Goal: Find specific page/section: Find specific page/section

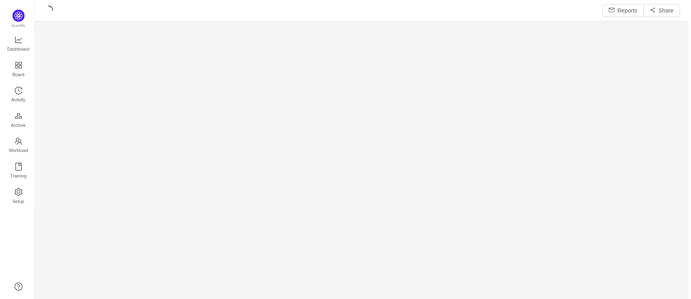
scroll to position [284, 633]
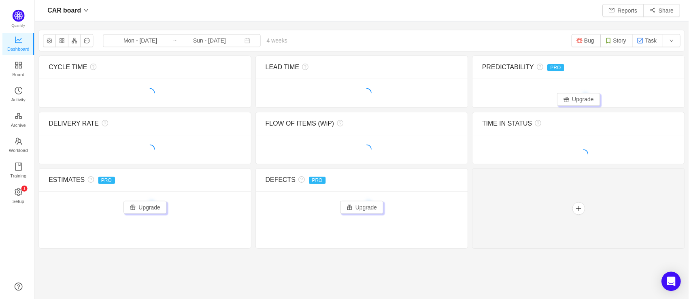
scroll to position [12, 13]
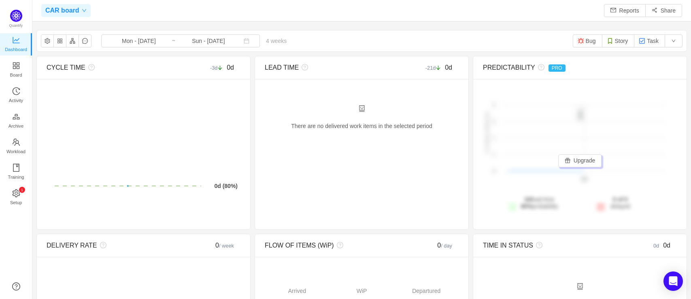
click at [66, 11] on span "CAR board" at bounding box center [62, 10] width 34 height 13
